Goal: Information Seeking & Learning: Find contact information

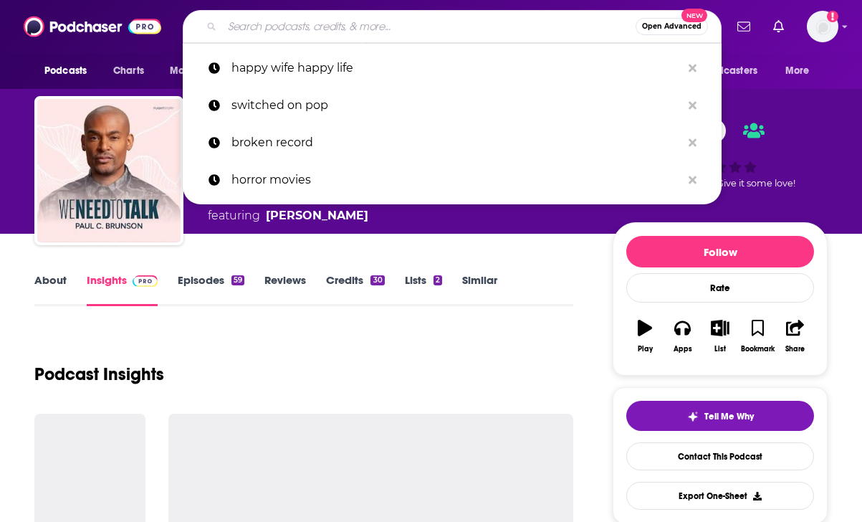
click at [288, 32] on input "Search podcasts, credits, & more..." at bounding box center [428, 26] width 413 height 23
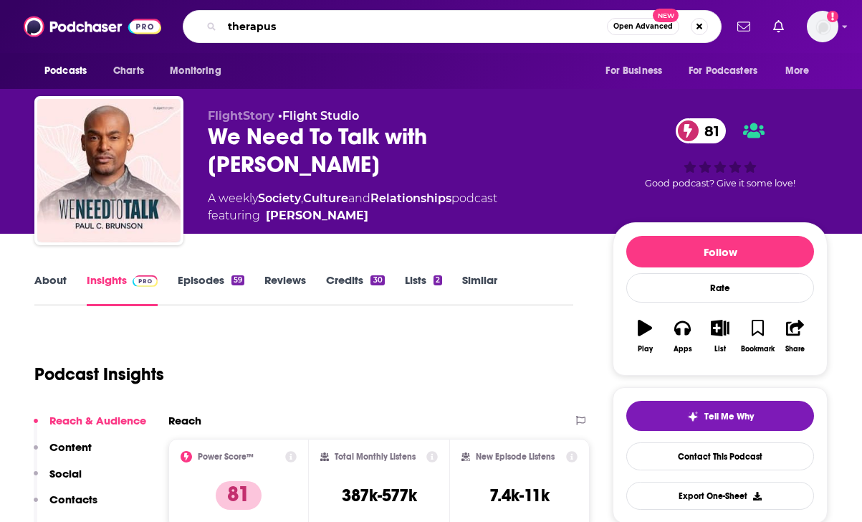
type input "therapuss"
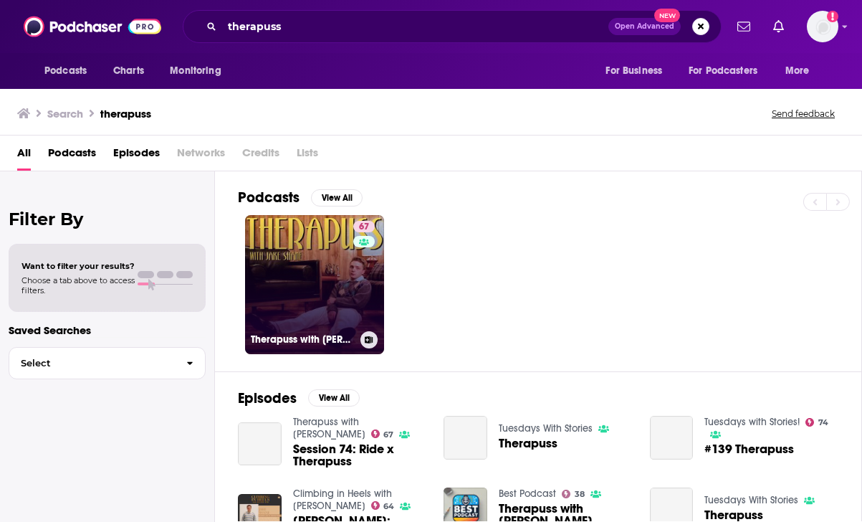
click at [307, 245] on link "67 Therapuss with [PERSON_NAME]" at bounding box center [314, 284] width 139 height 139
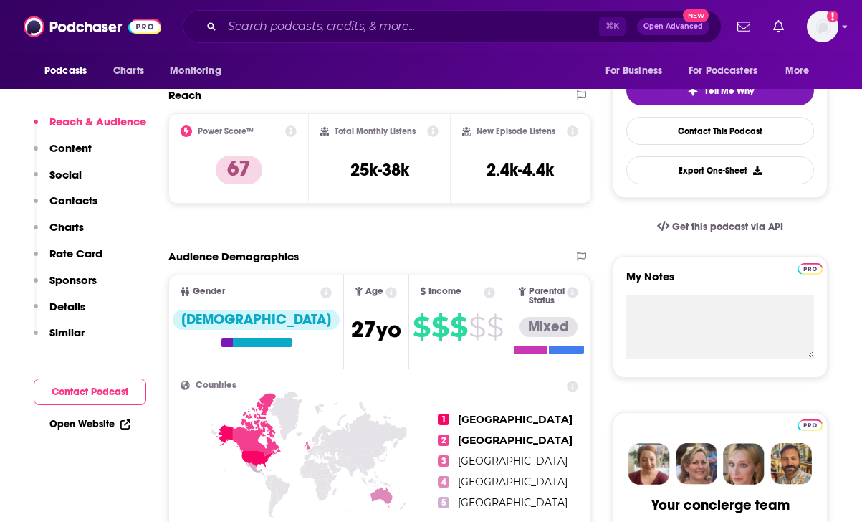
scroll to position [502, 0]
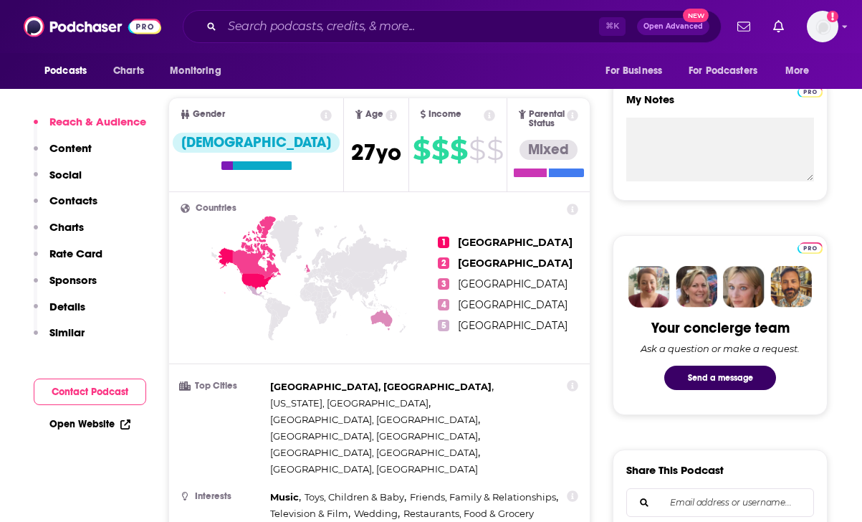
click at [55, 230] on p "Charts" at bounding box center [66, 227] width 34 height 14
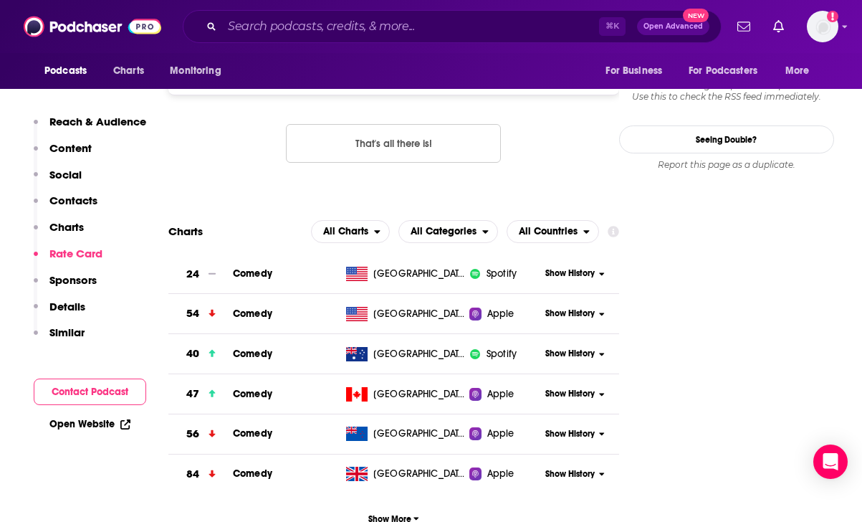
scroll to position [1448, 0]
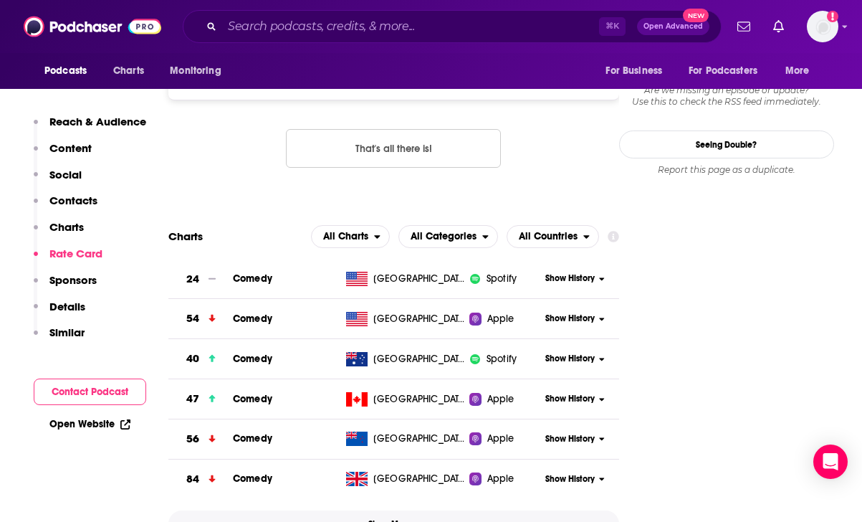
click at [405, 510] on button "Show More" at bounding box center [393, 523] width 451 height 27
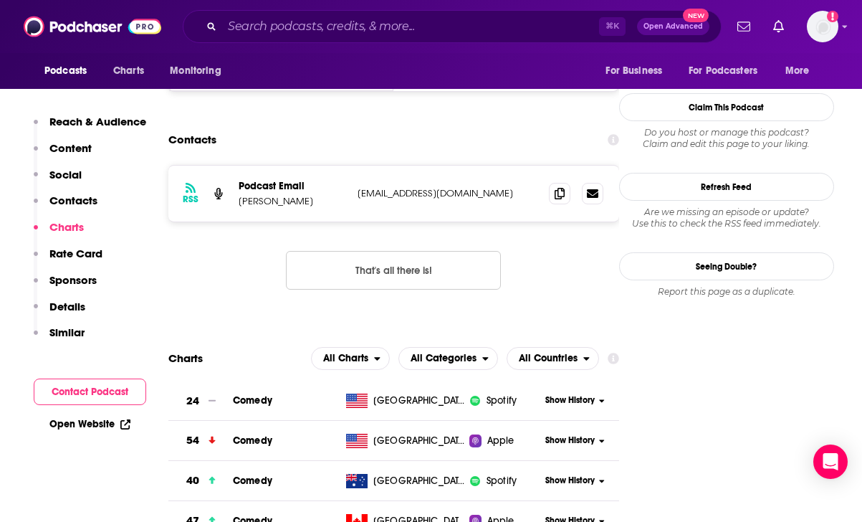
scroll to position [1324, 0]
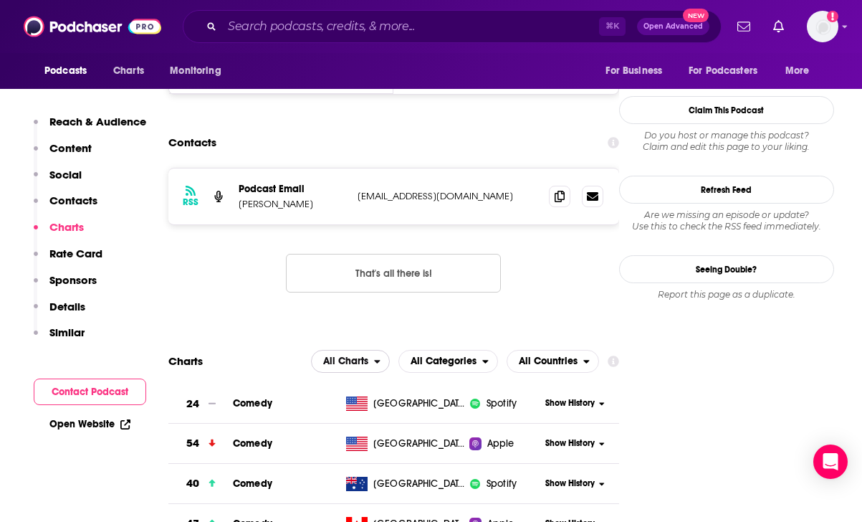
click at [378, 350] on button "All Charts" at bounding box center [350, 361] width 79 height 23
click at [485, 356] on icon "open menu" at bounding box center [485, 361] width 6 height 10
click at [464, 400] on span "Top Podcasts" at bounding box center [447, 404] width 81 height 9
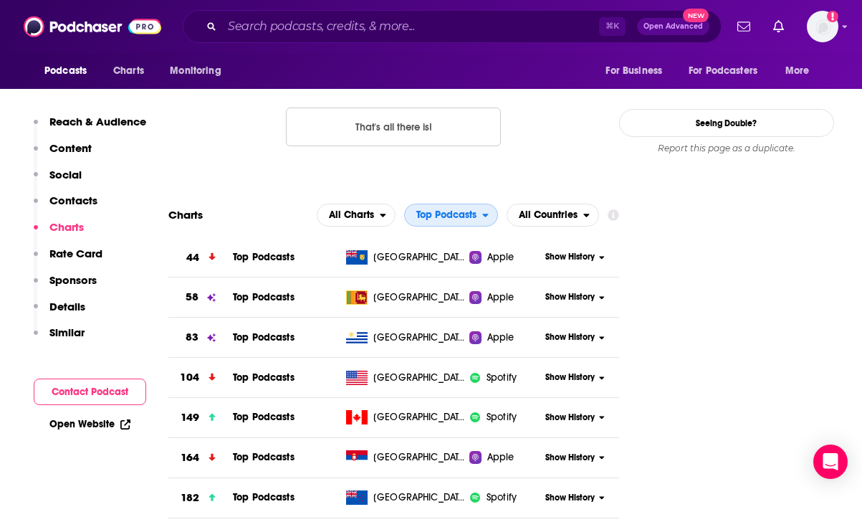
scroll to position [1461, 0]
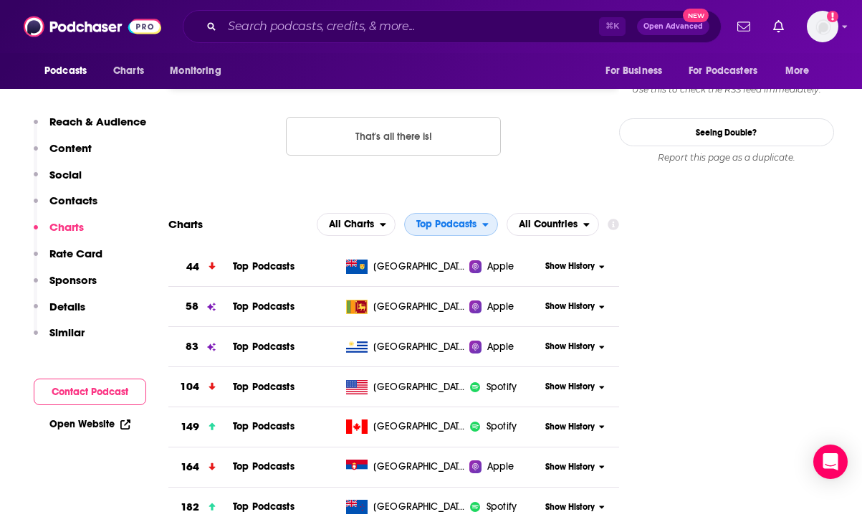
click at [423, 219] on span "Top Podcasts" at bounding box center [446, 224] width 60 height 10
click at [435, 246] on span "All Categories" at bounding box center [450, 250] width 75 height 9
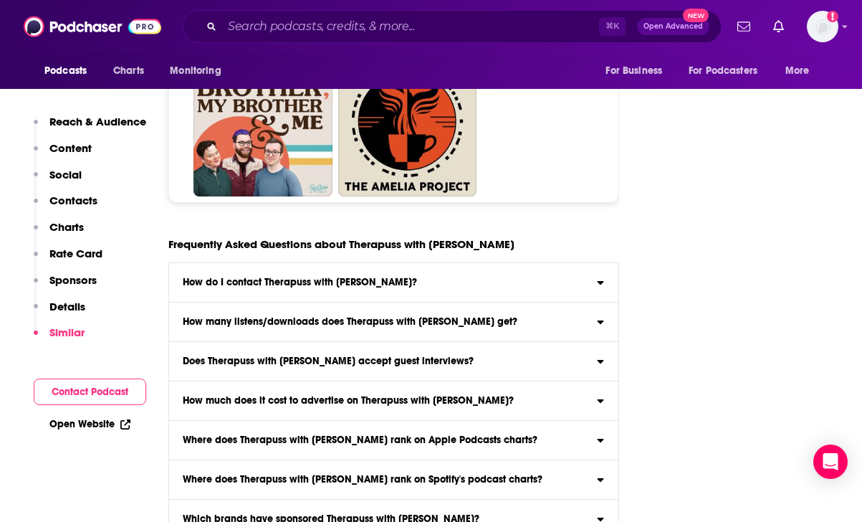
scroll to position [9391, 0]
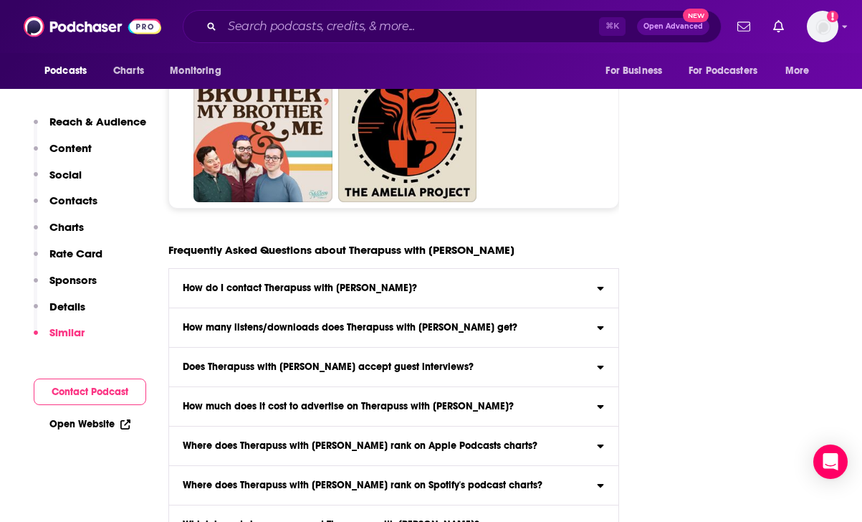
click at [372, 269] on label "How do I contact Therapuss with [PERSON_NAME]? Click here to view contact infor…" at bounding box center [393, 288] width 449 height 39
click at [0, 0] on input "How do I contact Therapuss with [PERSON_NAME]? Click here to view contact infor…" at bounding box center [0, 0] width 0 height 0
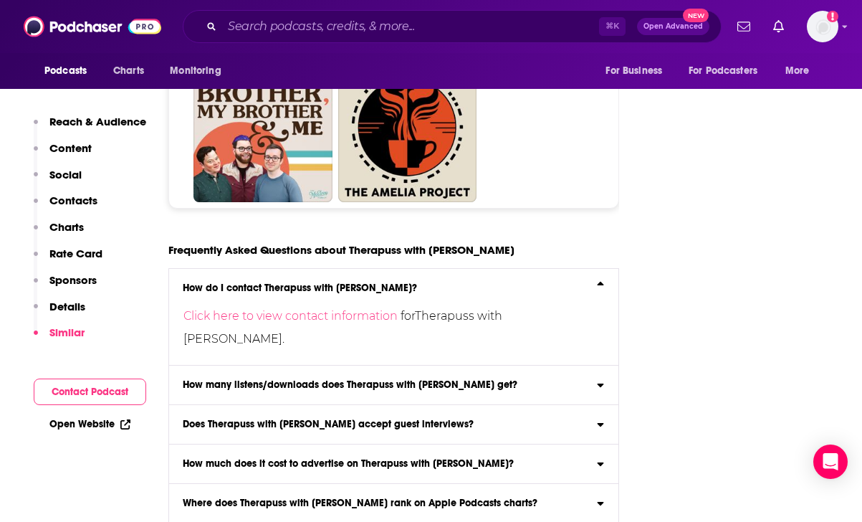
click at [372, 269] on label "How do I contact Therapuss with [PERSON_NAME]? Click here to view contact infor…" at bounding box center [393, 317] width 449 height 97
click at [0, 0] on input "How do I contact Therapuss with [PERSON_NAME]? Click here to view contact infor…" at bounding box center [0, 0] width 0 height 0
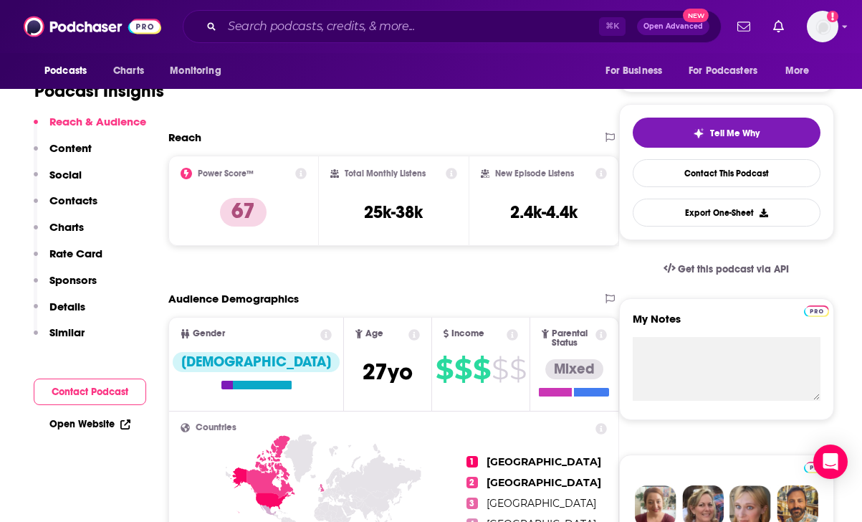
scroll to position [284, 0]
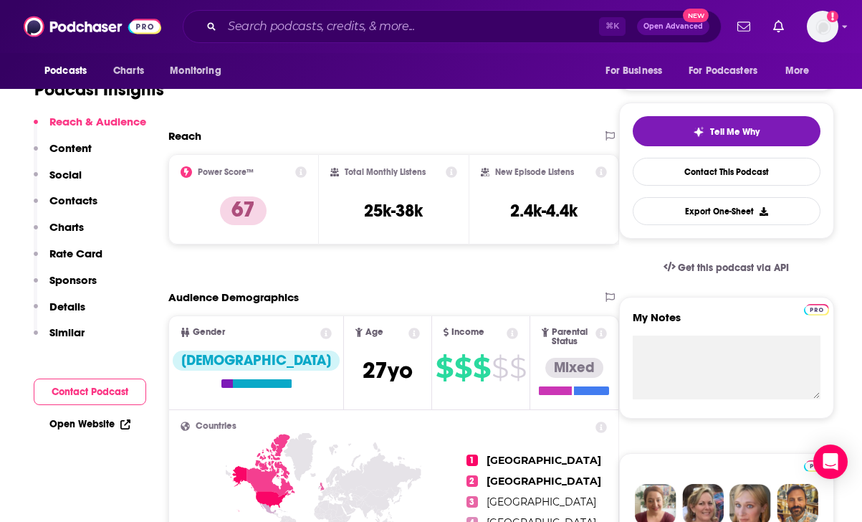
click at [302, 170] on icon at bounding box center [300, 171] width 11 height 11
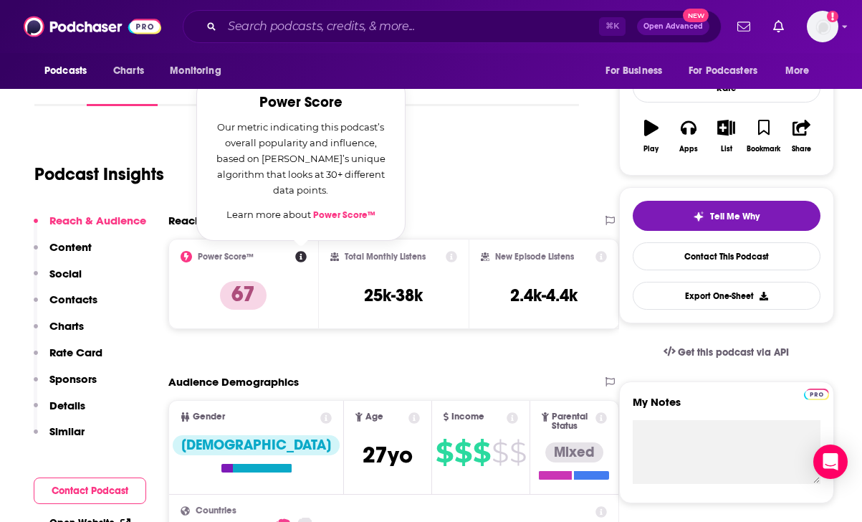
scroll to position [178, 0]
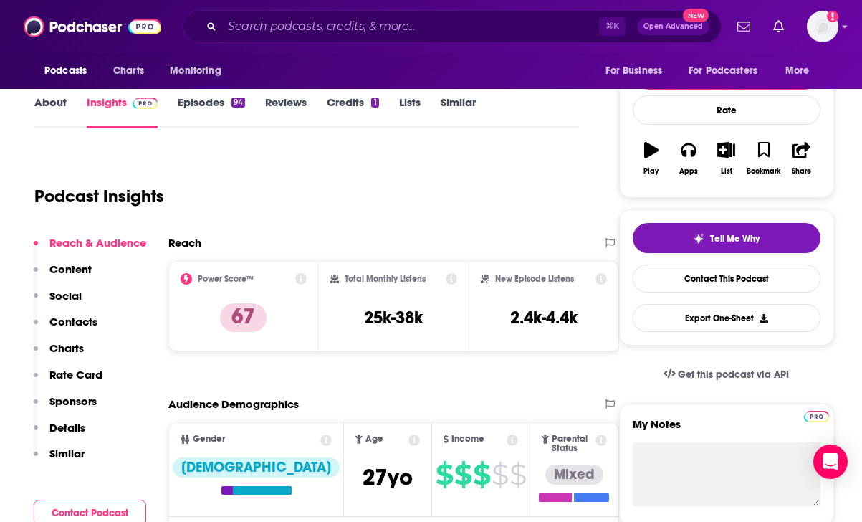
click at [462, 176] on div "Podcast Insights" at bounding box center [300, 187] width 533 height 73
click at [451, 280] on icon at bounding box center [451, 278] width 11 height 11
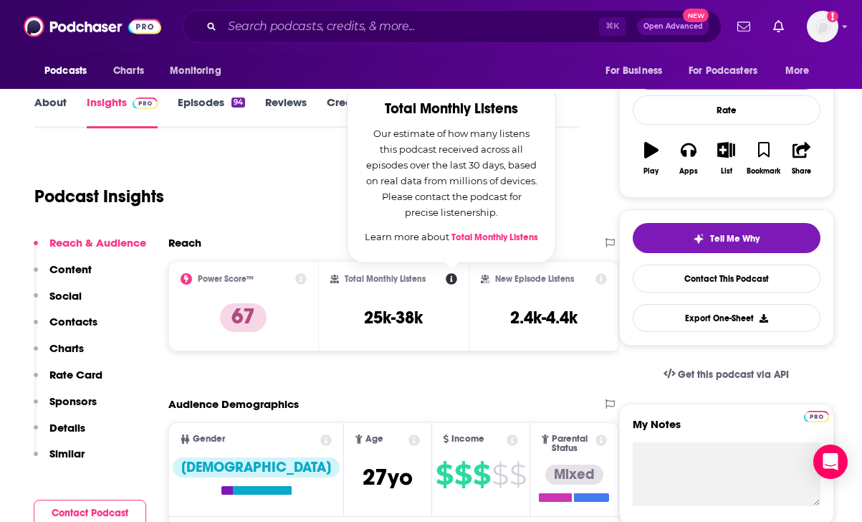
click at [565, 186] on div "Podcast Insights" at bounding box center [300, 187] width 533 height 73
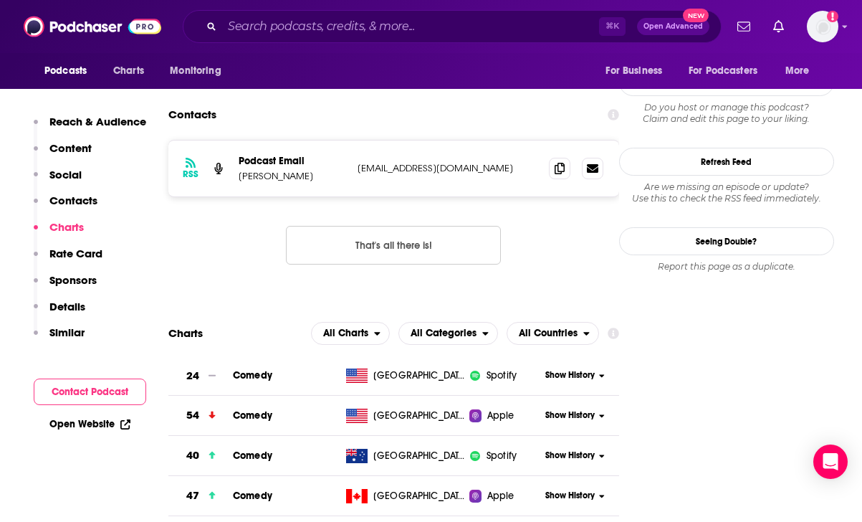
scroll to position [1341, 0]
